Goal: Information Seeking & Learning: Compare options

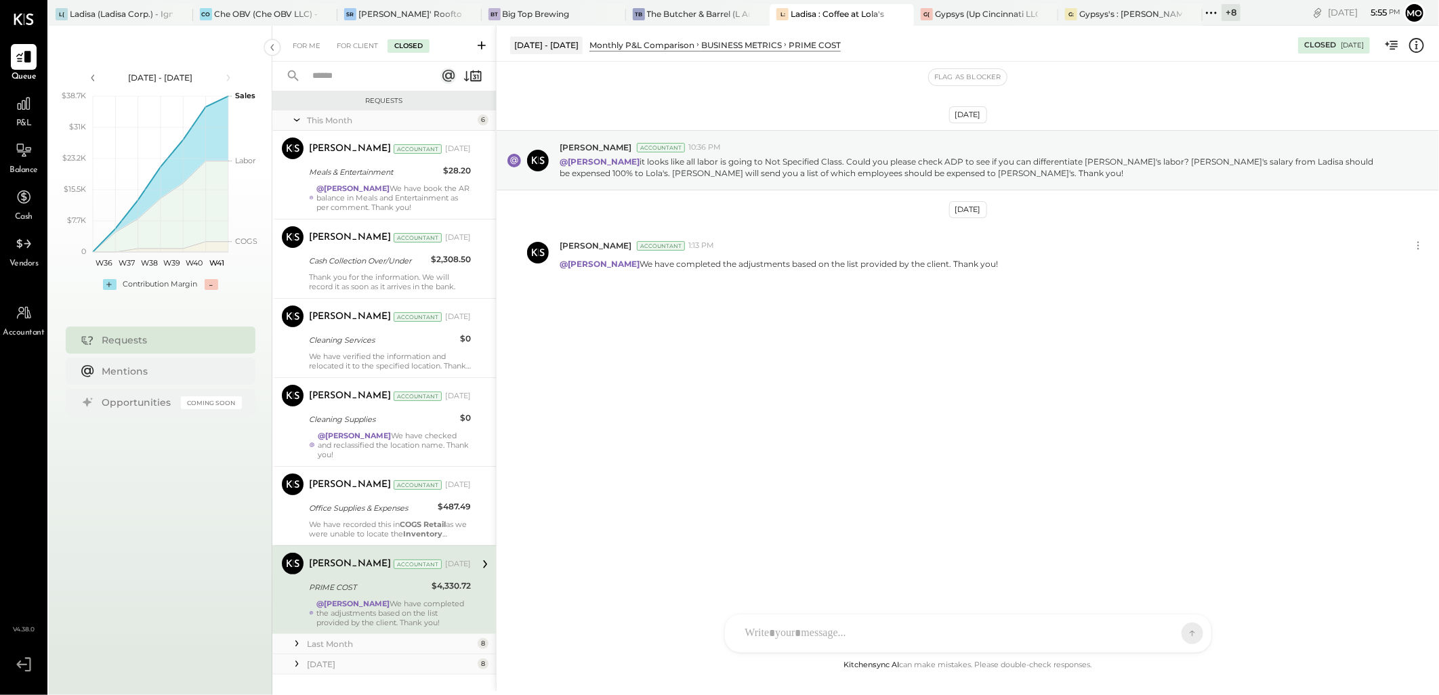
scroll to position [24, 0]
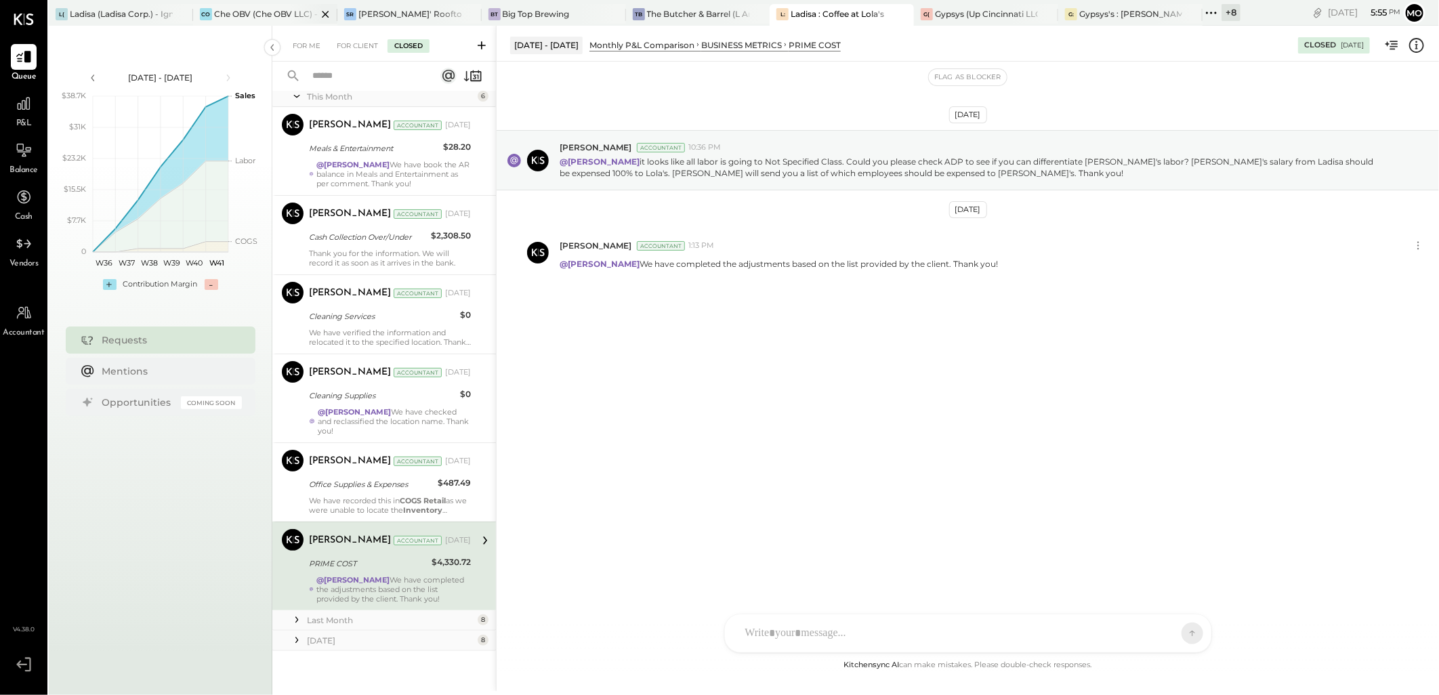
click at [267, 11] on div "Che OBV (Che OBV LLC) - Ignite" at bounding box center [265, 14] width 103 height 12
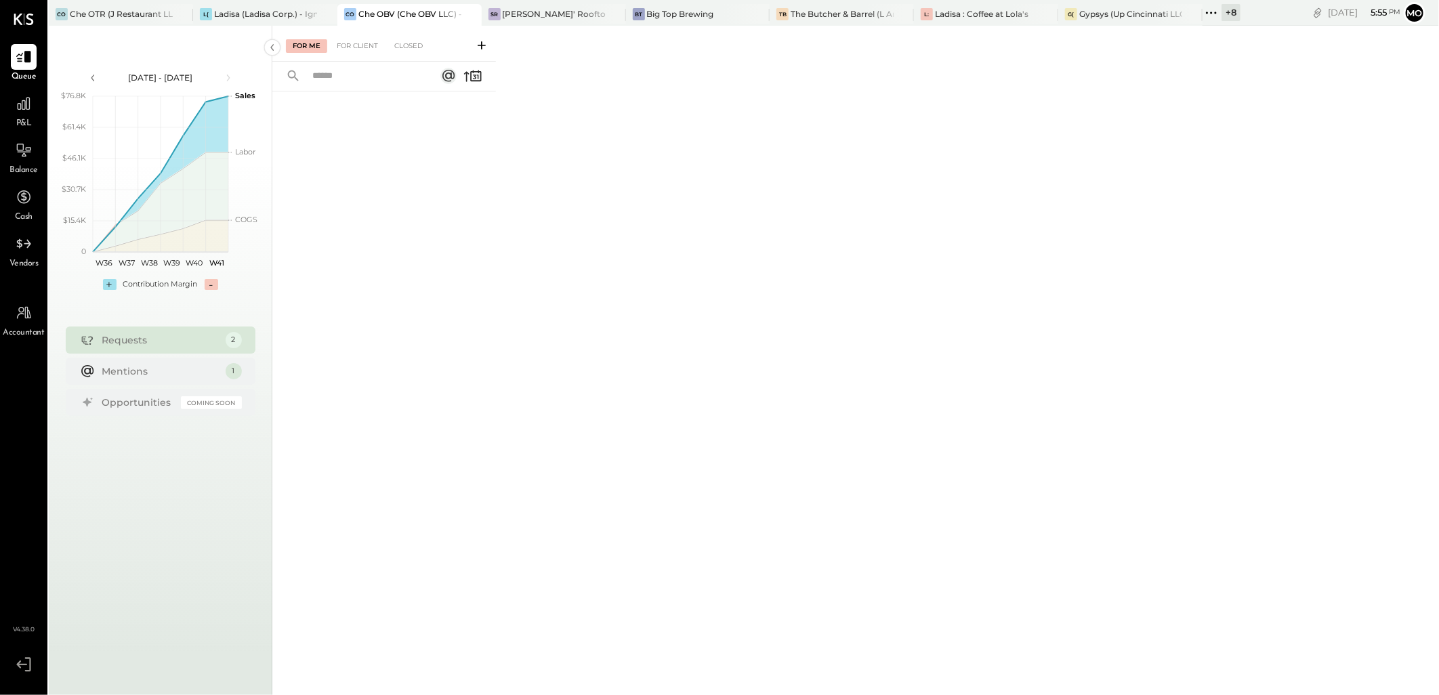
click at [16, 121] on span "P&L" at bounding box center [24, 124] width 16 height 12
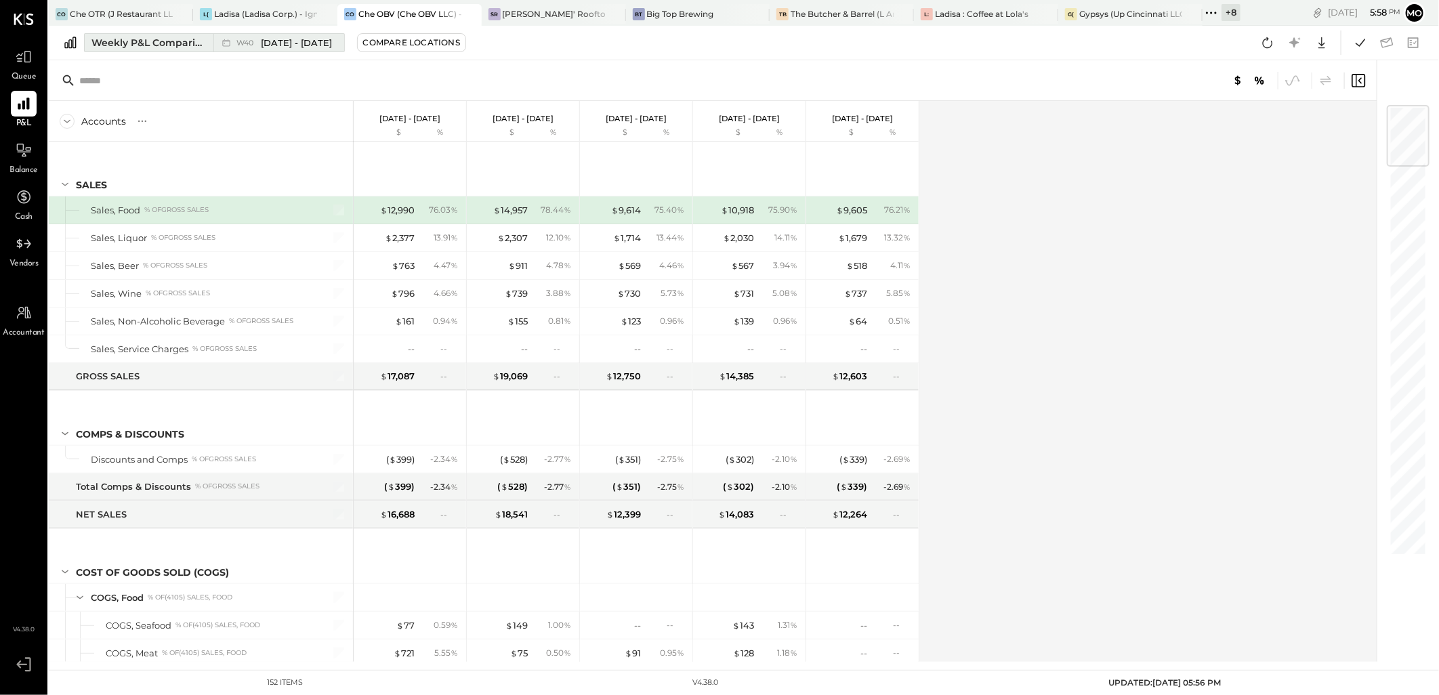
click at [146, 41] on div "Weekly P&L Comparison" at bounding box center [148, 43] width 114 height 14
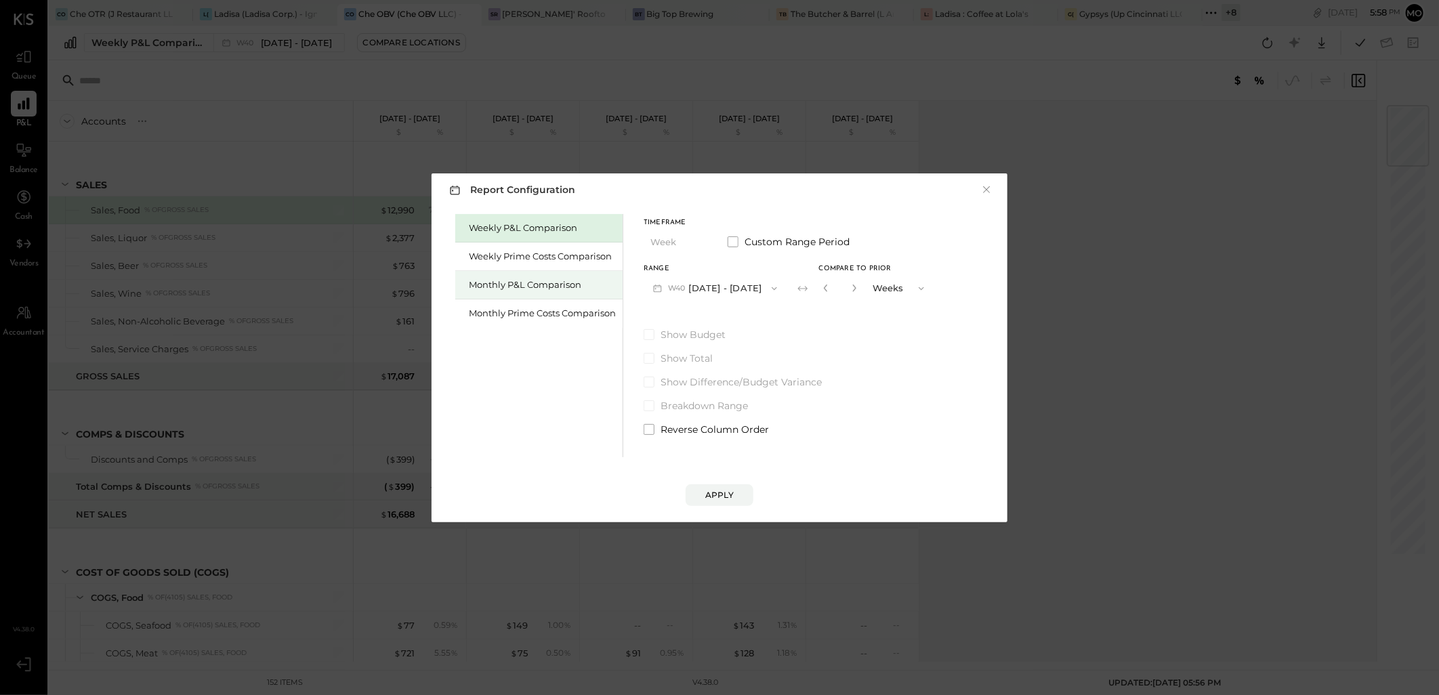
click at [486, 287] on div "Monthly P&L Comparison" at bounding box center [542, 284] width 147 height 13
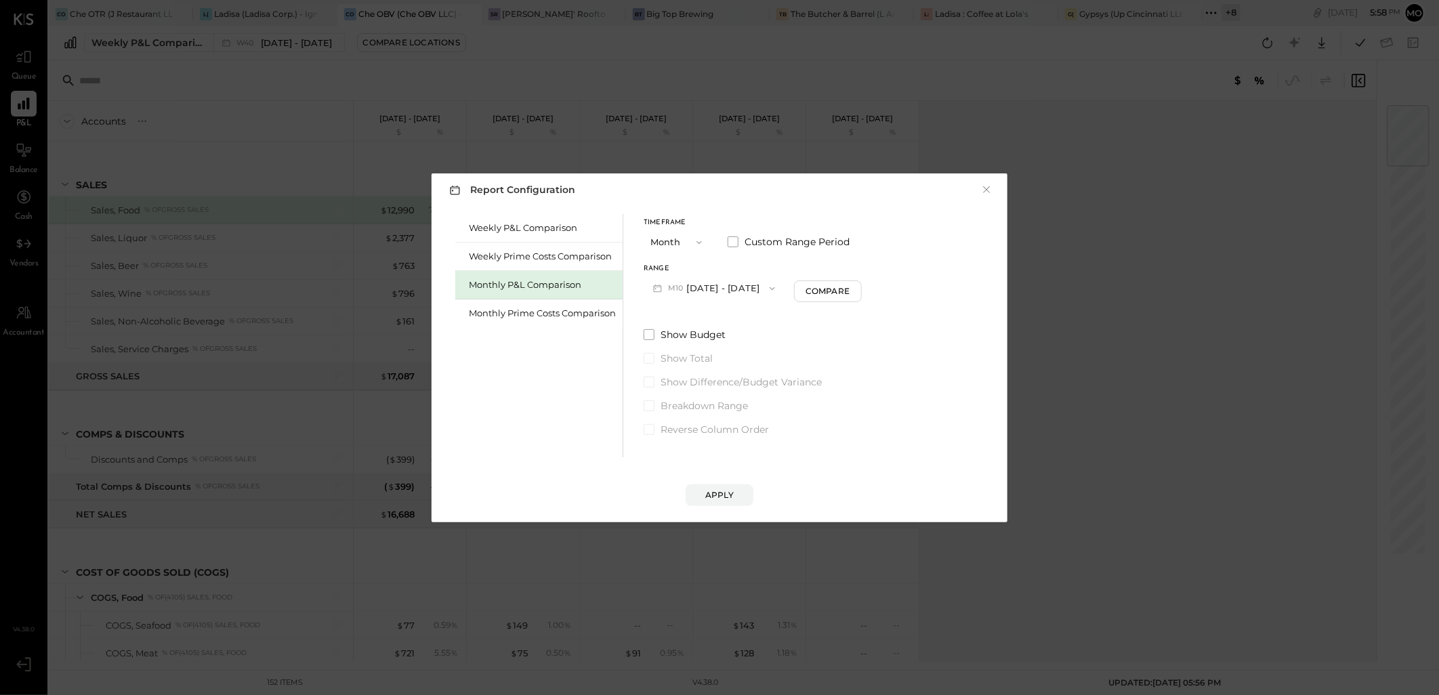
click at [738, 282] on button "M10 [DATE] - [DATE]" at bounding box center [714, 288] width 141 height 25
click at [710, 308] on div "M09 [DATE] - [DATE]" at bounding box center [721, 319] width 154 height 28
click at [828, 293] on div "Compare" at bounding box center [829, 291] width 44 height 12
click at [850, 286] on icon "button" at bounding box center [854, 288] width 8 height 8
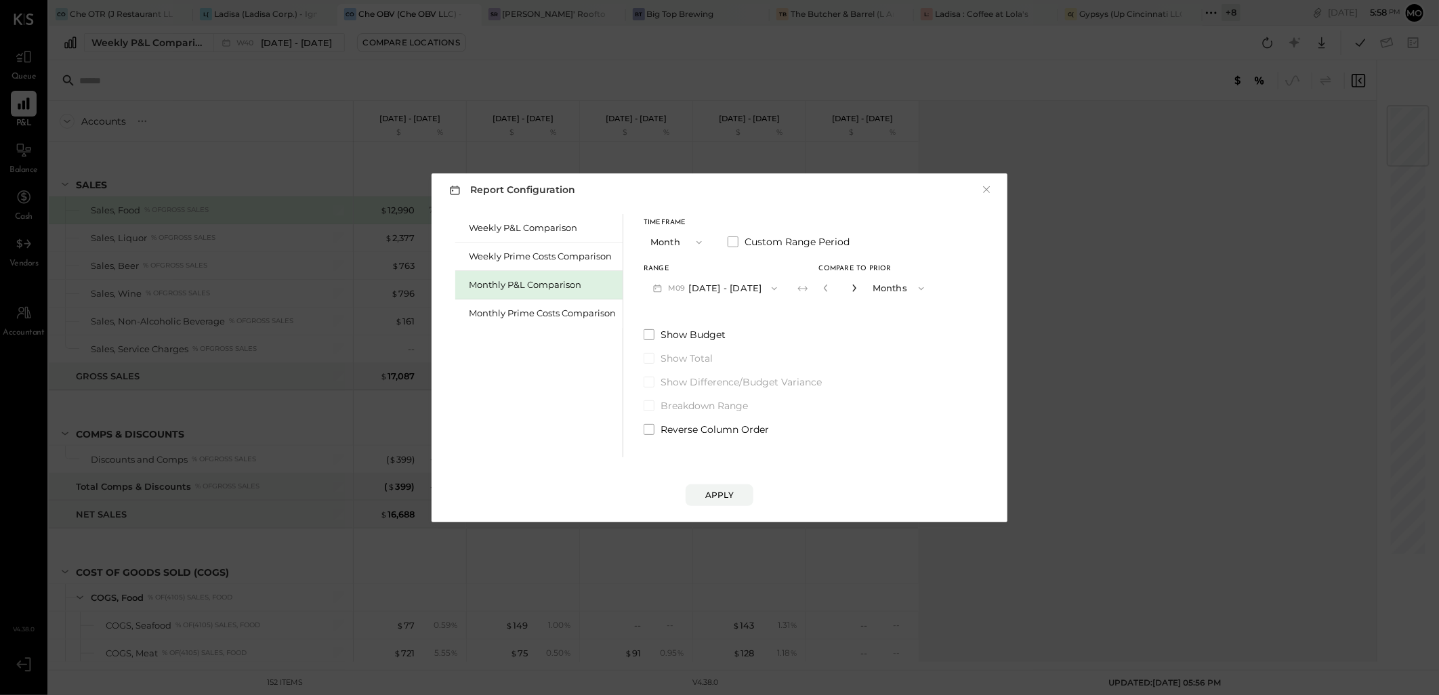
click at [850, 286] on icon "button" at bounding box center [854, 288] width 8 height 8
type input "*"
click at [717, 499] on div "Apply" at bounding box center [719, 495] width 28 height 12
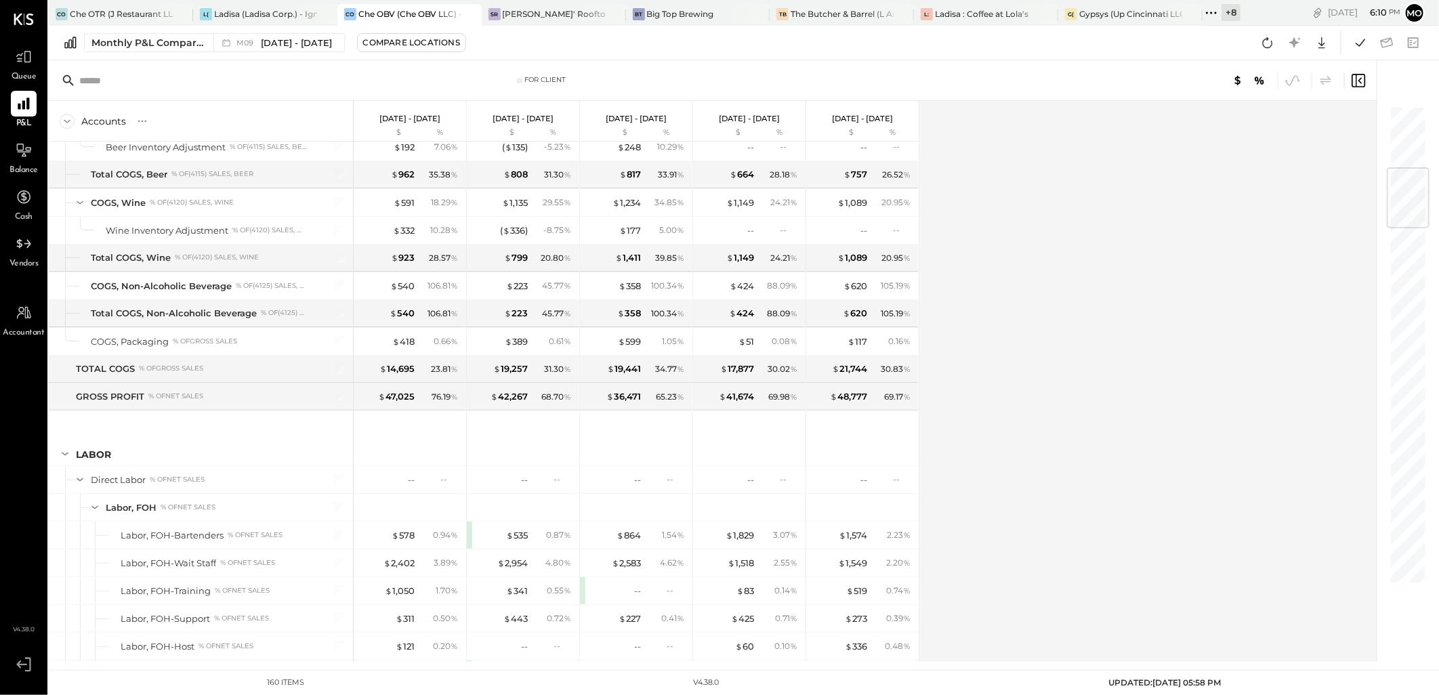
scroll to position [526, 0]
